Goal: Task Accomplishment & Management: Complete application form

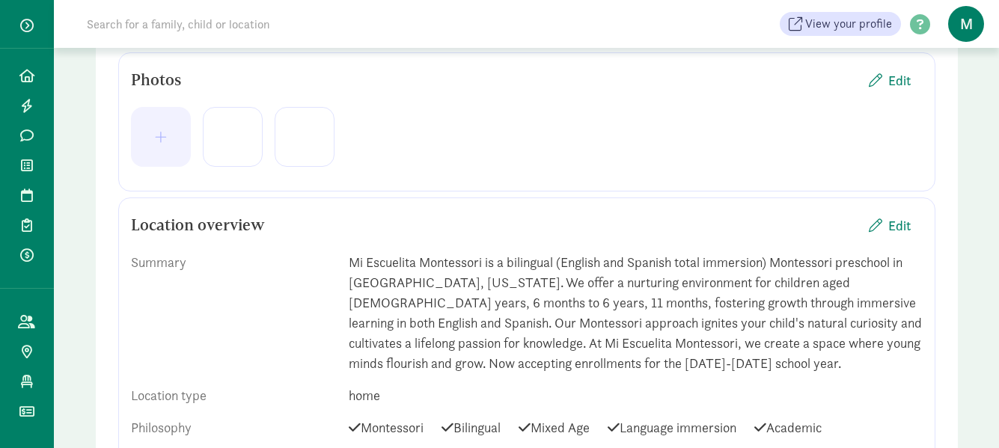
scroll to position [367, 0]
click at [899, 88] on span "Edit" at bounding box center [899, 81] width 22 height 20
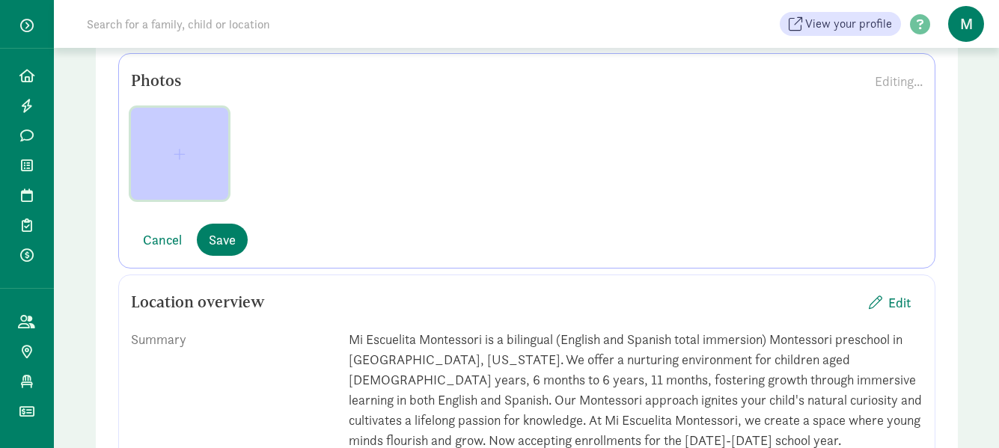
click at [188, 156] on span "button" at bounding box center [179, 153] width 73 height 13
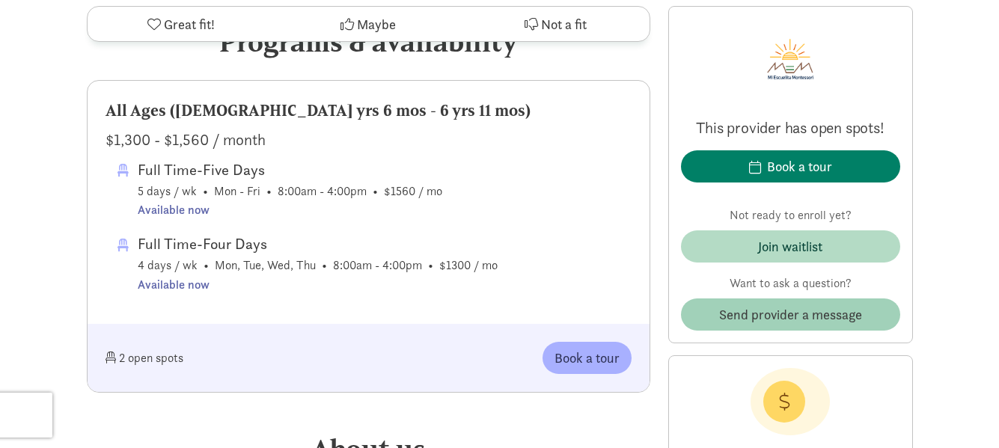
scroll to position [898, 0]
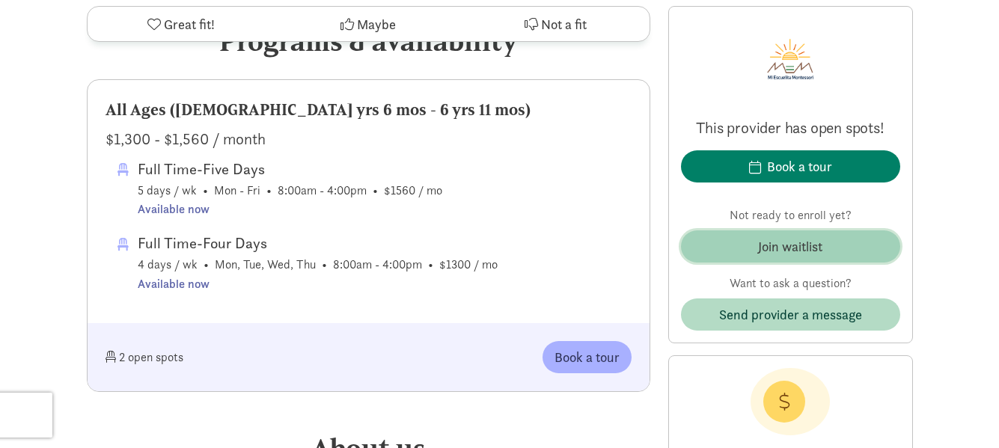
click at [806, 251] on div "Join waitlist" at bounding box center [790, 246] width 64 height 20
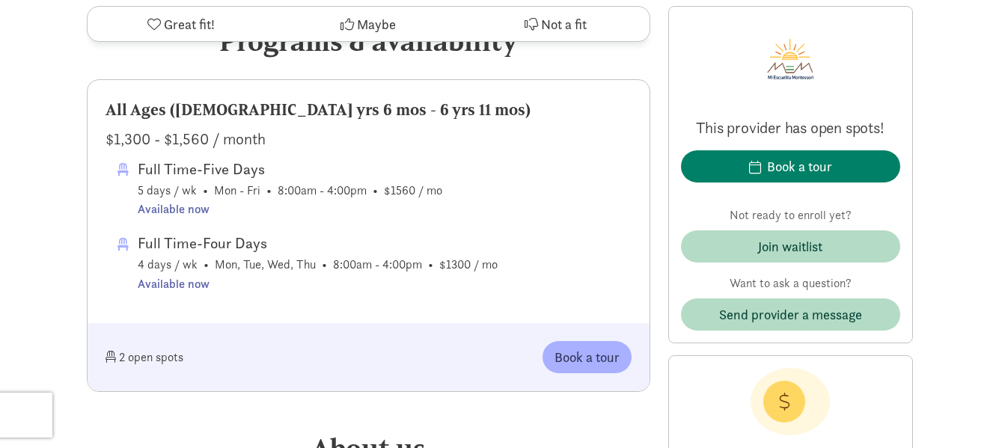
click at [786, 401] on icon at bounding box center [784, 402] width 42 height 42
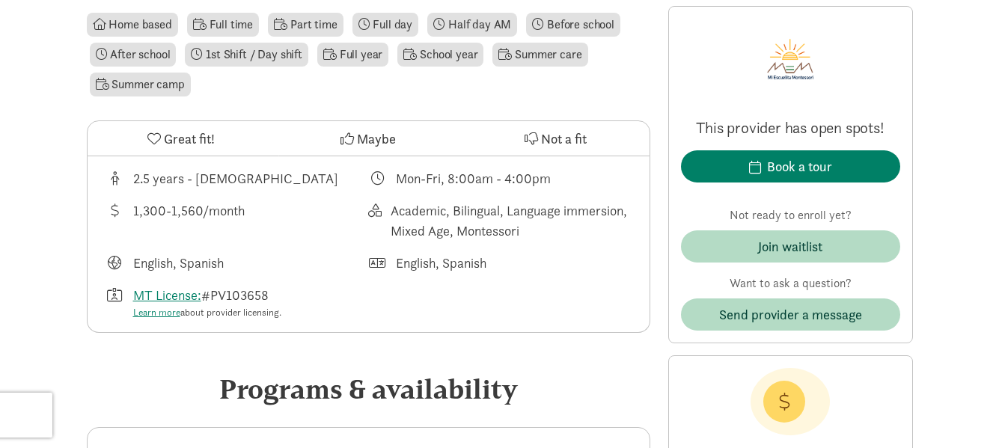
scroll to position [524, 0]
